Goal: Find specific page/section: Find specific page/section

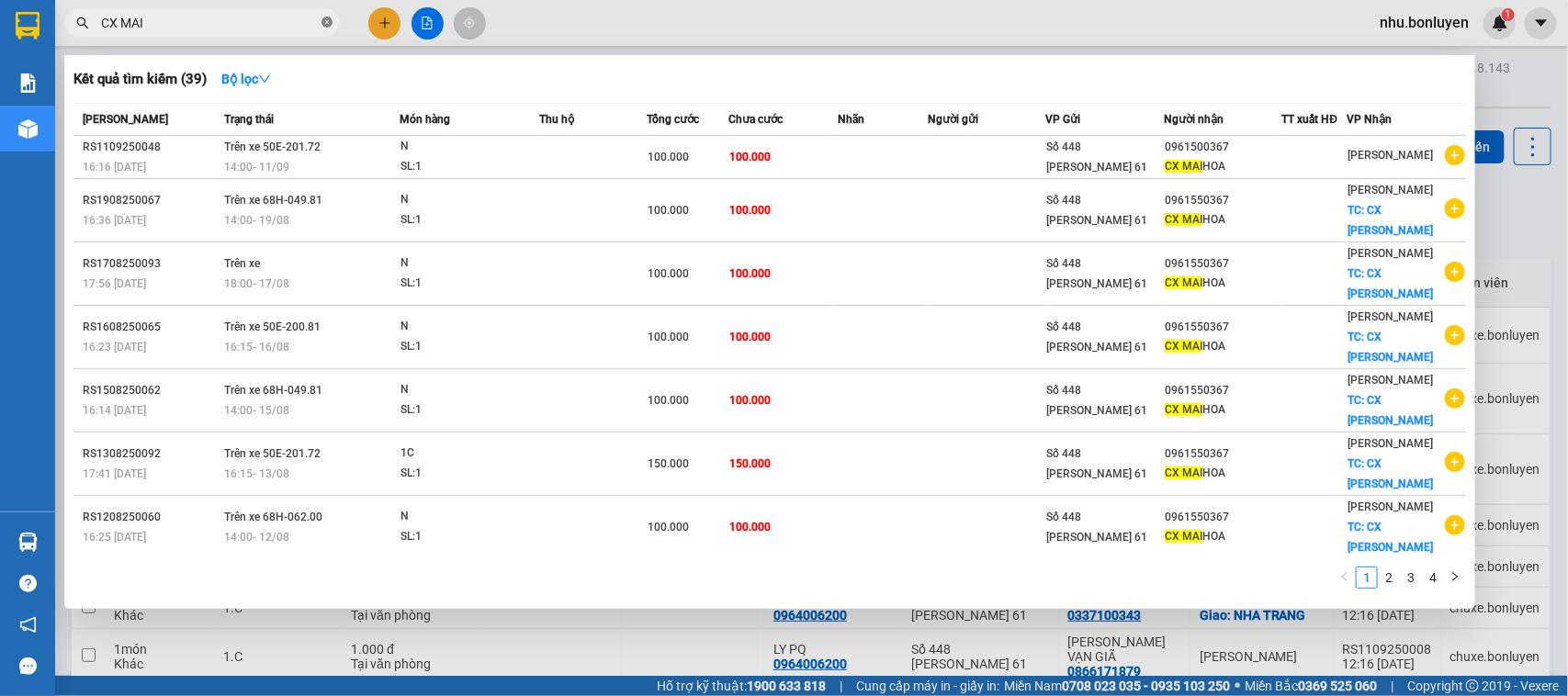
click at [328, 21] on icon "close-circle" at bounding box center [327, 22] width 11 height 11
type input "B"
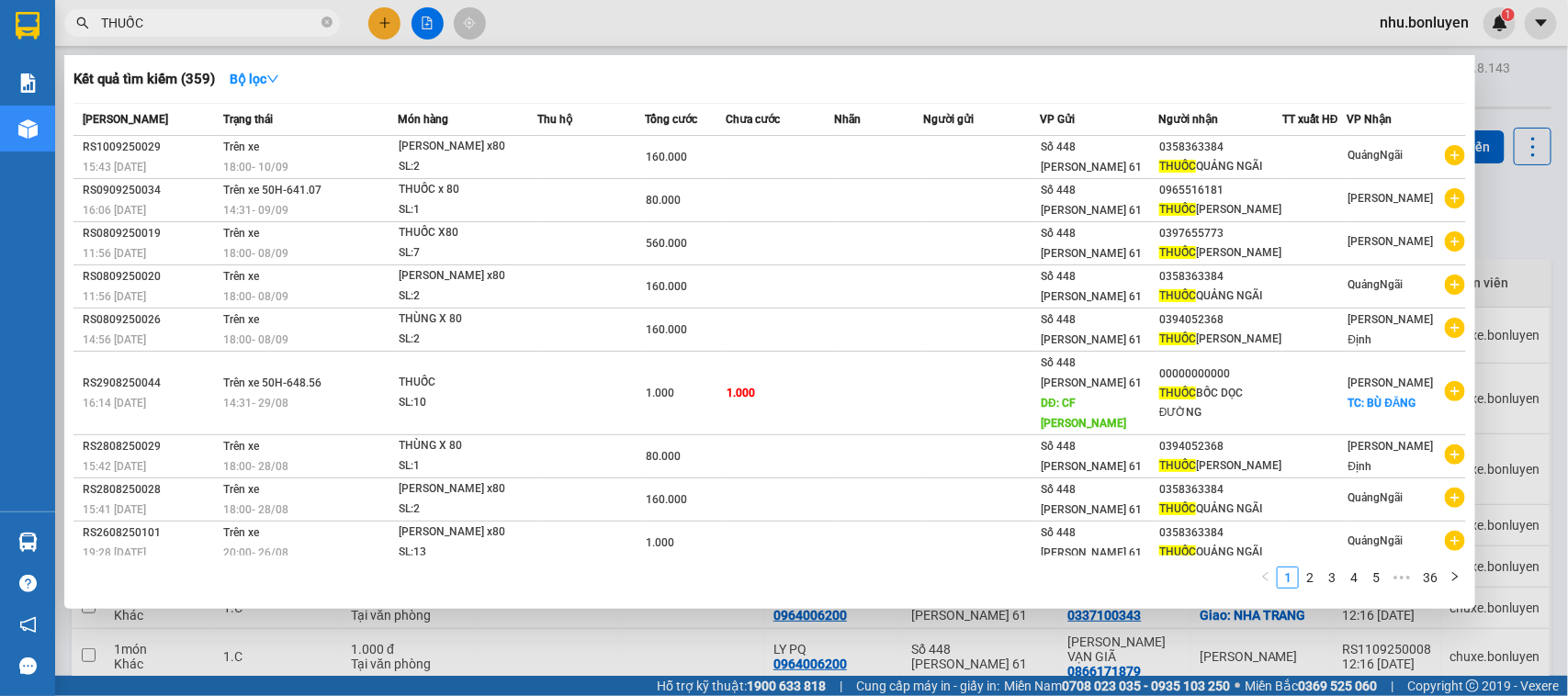
type input "THUỐC"
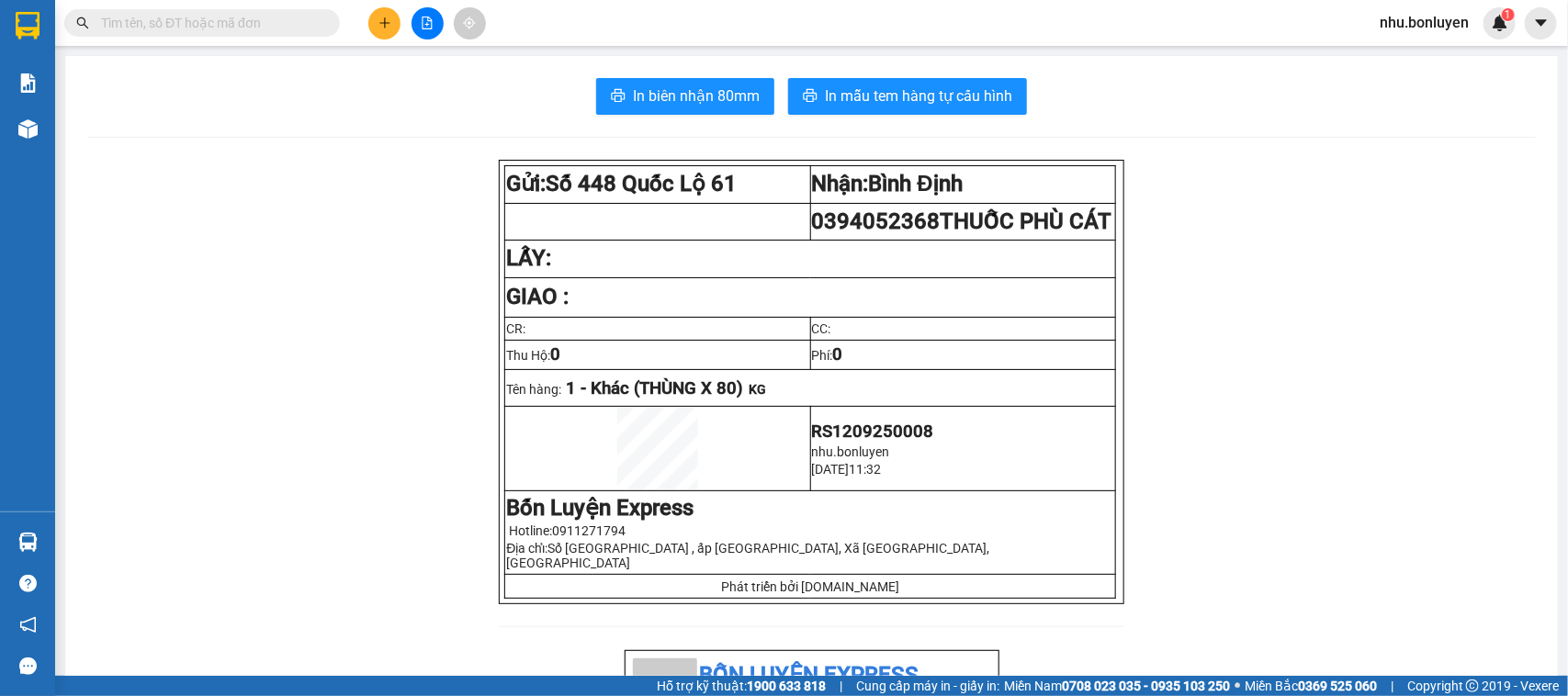
click at [287, 24] on input "text" at bounding box center [209, 23] width 216 height 20
